Goal: Task Accomplishment & Management: Manage account settings

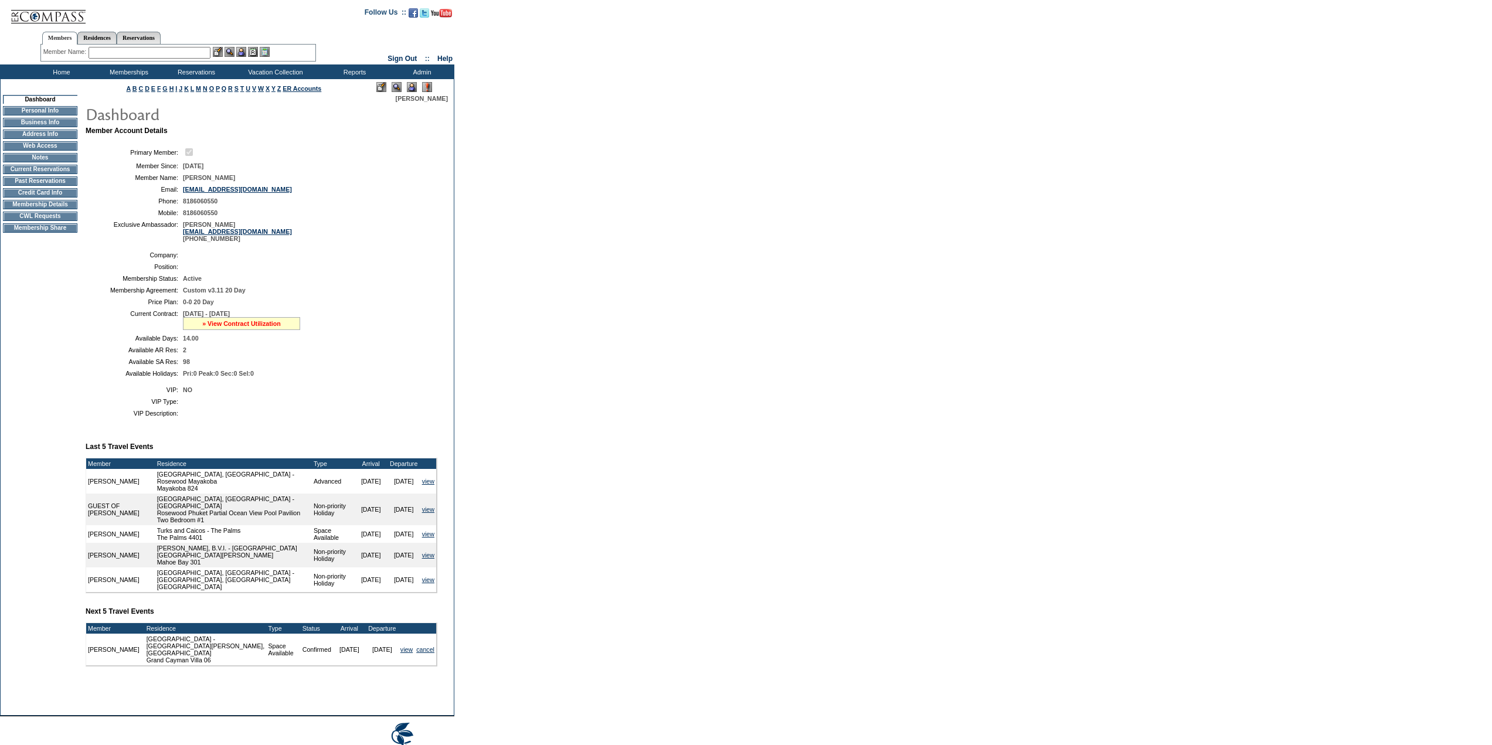
click at [229, 327] on link "» View Contract Utilization" at bounding box center [241, 323] width 79 height 7
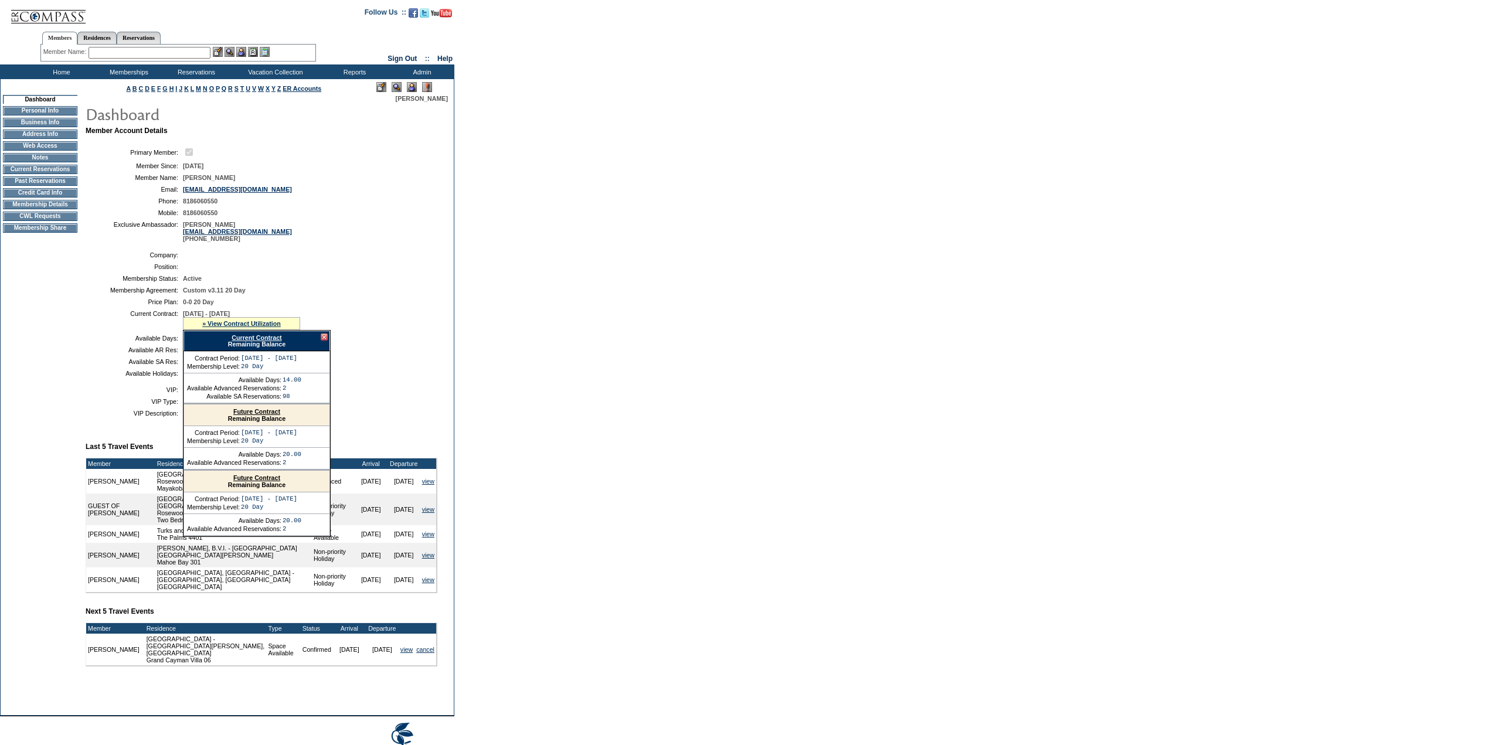
click at [263, 341] on link "Current Contract" at bounding box center [257, 337] width 50 height 7
click at [152, 50] on input "text" at bounding box center [150, 53] width 122 height 12
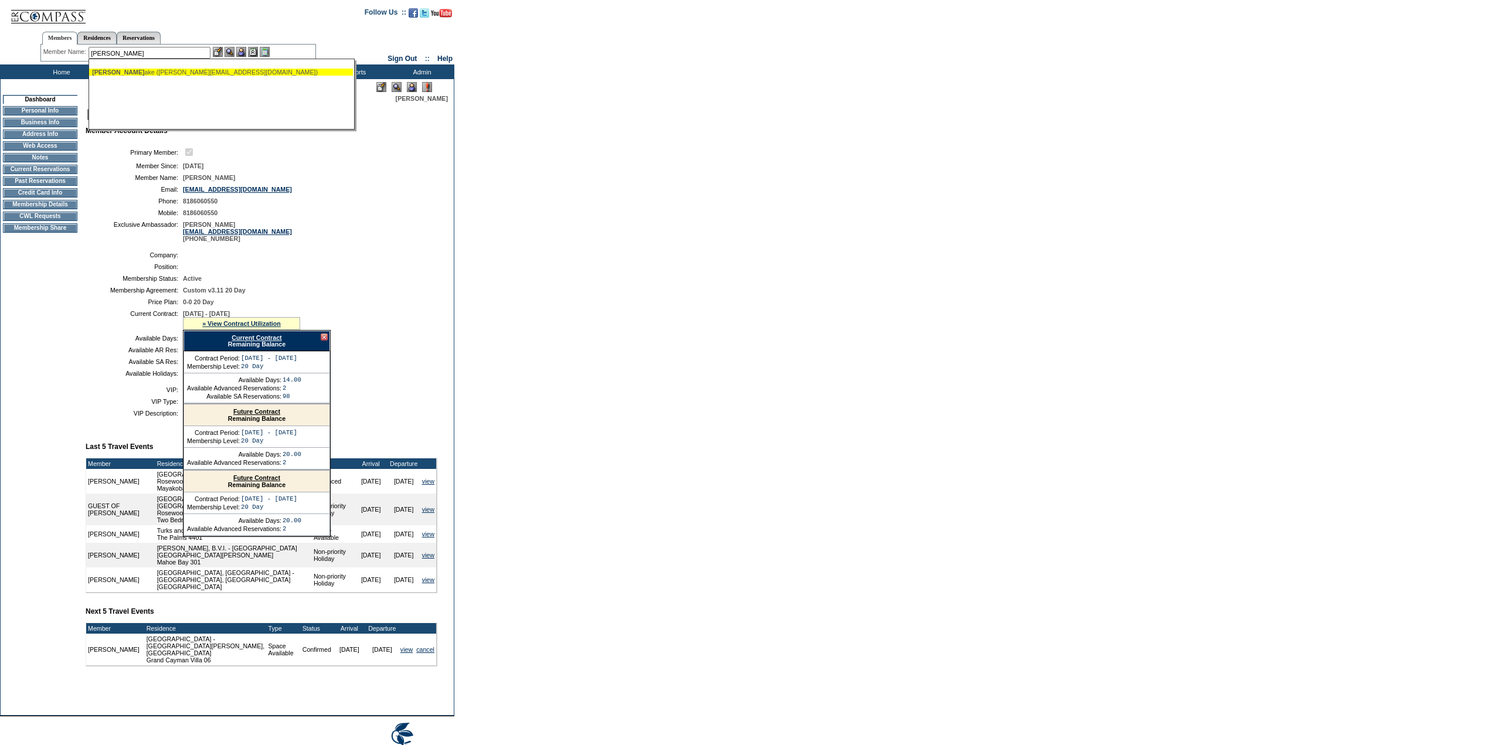
click at [161, 72] on div "[PERSON_NAME] [PERSON_NAME] ([PERSON_NAME][EMAIL_ADDRESS][DOMAIN_NAME])" at bounding box center [221, 72] width 258 height 7
type input "[PERSON_NAME] ([PERSON_NAME][EMAIL_ADDRESS][DOMAIN_NAME])"
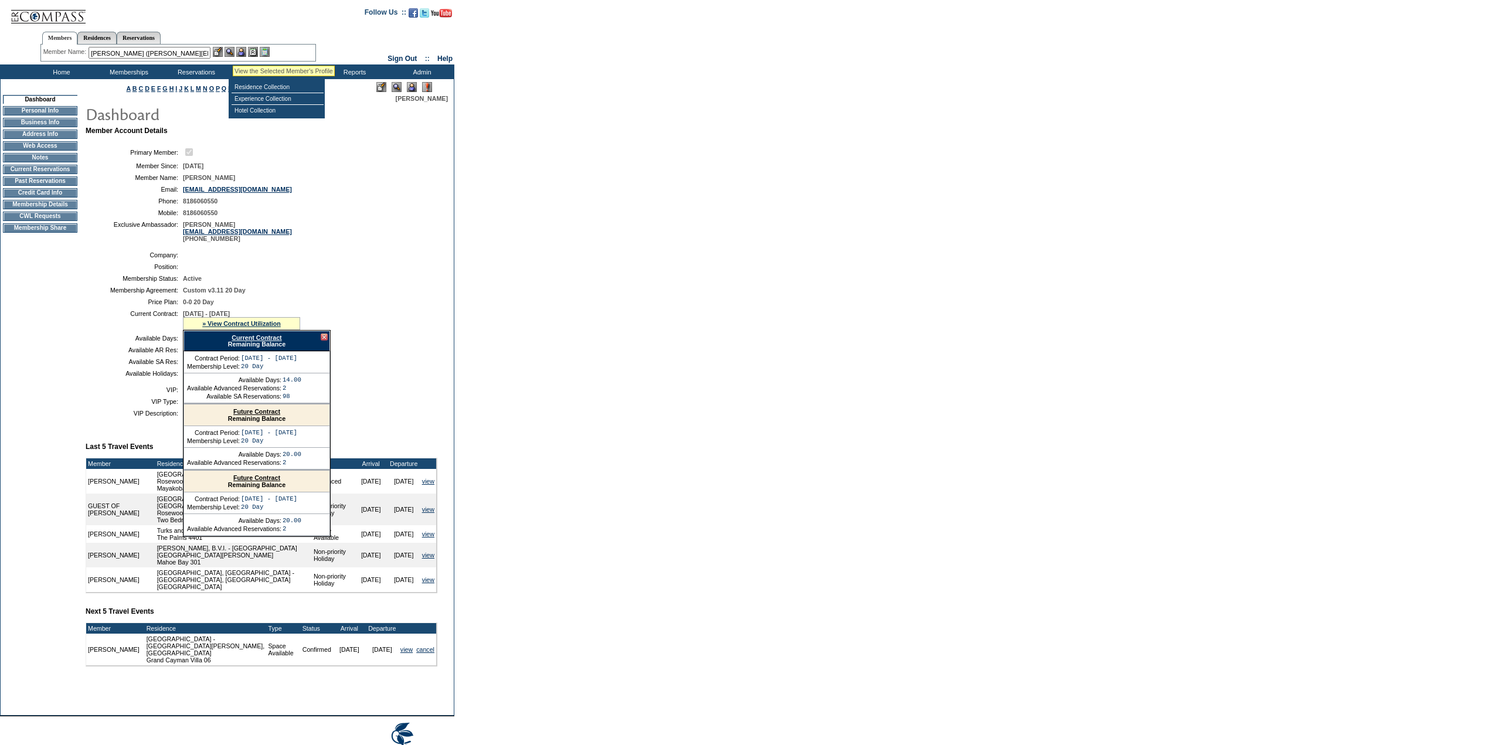
click at [233, 48] on img at bounding box center [230, 52] width 10 height 10
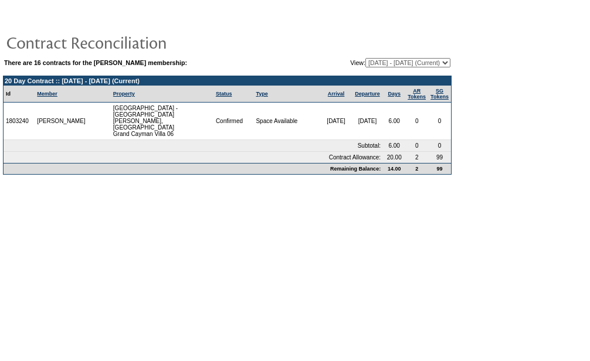
click at [368, 63] on select "[DATE] - [DATE] [DATE] - [DATE] [DATE] - [DATE] [DATE] - [DATE] [DATE] - [DATE]…" at bounding box center [407, 62] width 85 height 9
select select "121017"
click at [365, 59] on select "[DATE] - [DATE] [DATE] - [DATE] [DATE] - [DATE] [DATE] - [DATE] [DATE] - [DATE]…" at bounding box center [407, 62] width 85 height 9
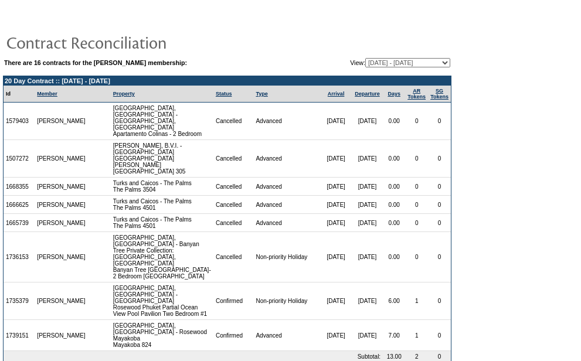
scroll to position [23, 0]
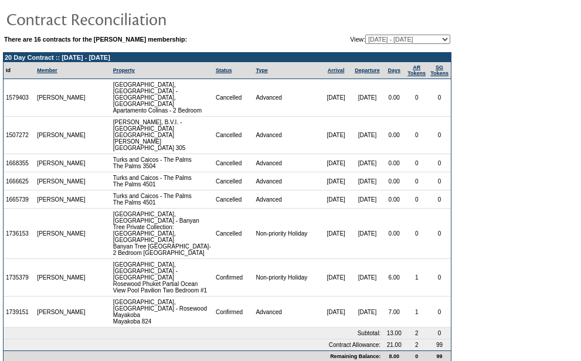
click at [415, 39] on select "[DATE] - [DATE] [DATE] - [DATE] [DATE] - [DATE] [DATE] - [DATE] [DATE] - [DATE]…" at bounding box center [407, 39] width 85 height 9
select select "126594"
click at [365, 35] on select "02/28/13 - 08/31/14 09/01/14 - 08/31/15 09/01/15 - 08/31/16 09/01/16 - 08/31/17…" at bounding box center [407, 39] width 85 height 9
